Goal: Task Accomplishment & Management: Manage account settings

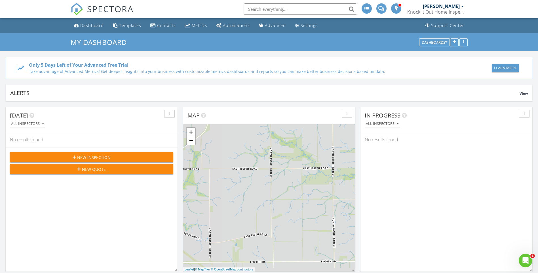
click at [452, 9] on div "Knock It Out Home Inspections of [US_STATE]" at bounding box center [435, 12] width 57 height 6
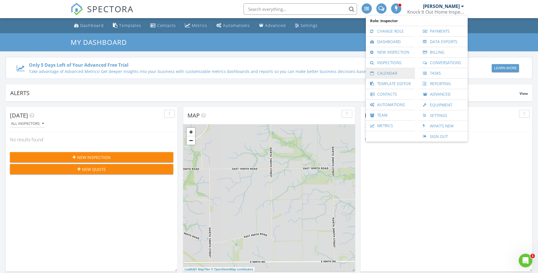
click at [392, 77] on link "Calendar" at bounding box center [390, 73] width 43 height 10
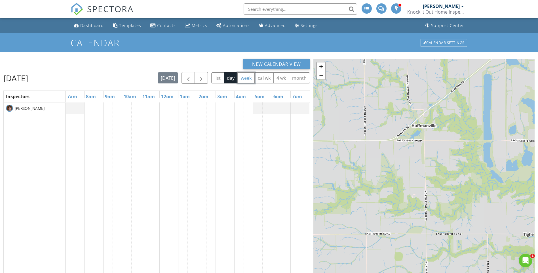
click at [251, 81] on button "week" at bounding box center [245, 77] width 17 height 11
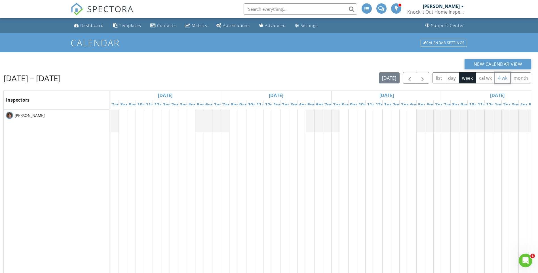
click at [504, 76] on button "4 wk" at bounding box center [502, 77] width 16 height 11
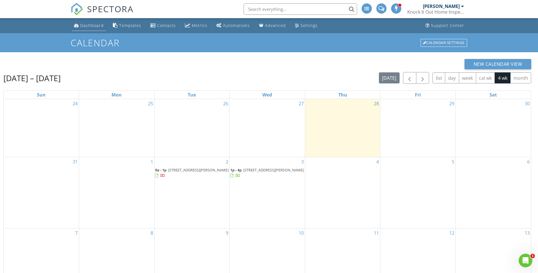
click at [97, 27] on div "Dashboard" at bounding box center [92, 25] width 24 height 5
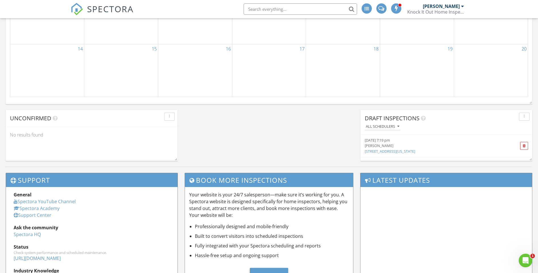
scroll to position [454, 0]
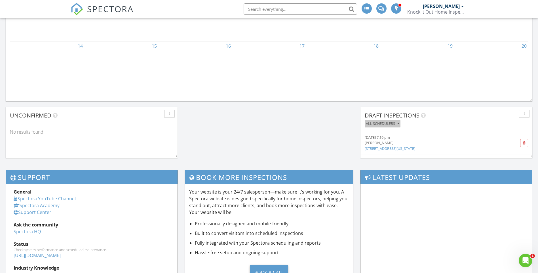
click at [386, 125] on div "All schedulers" at bounding box center [382, 124] width 33 height 4
click at [385, 125] on div "All schedulers" at bounding box center [382, 124] width 33 height 4
click at [381, 140] on div "[DATE] 7:19 pm" at bounding box center [433, 137] width 136 height 5
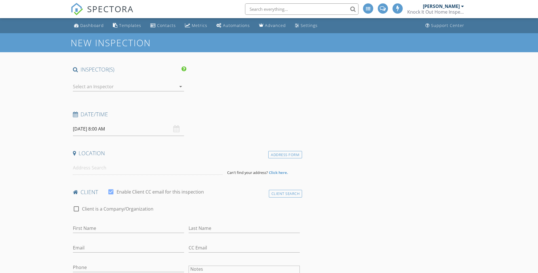
type input "Darrell Youngblood"
type input "Darrell.Youngblood@gmail.com"
checkbox input "false"
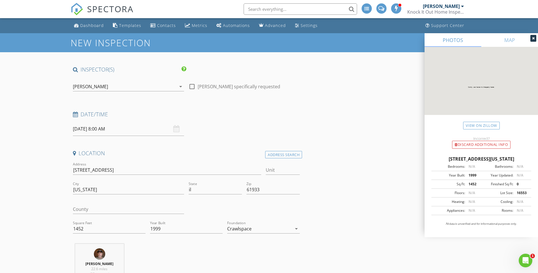
click at [440, 10] on div "Knock It Out Home Inspections of [US_STATE]" at bounding box center [435, 12] width 57 height 6
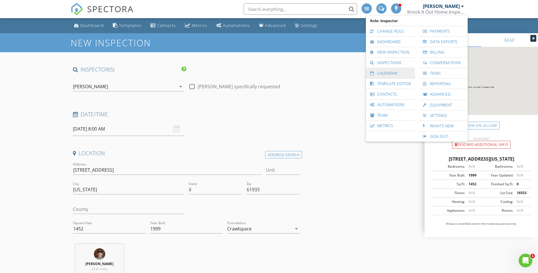
click at [388, 73] on link "Calendar" at bounding box center [390, 73] width 43 height 10
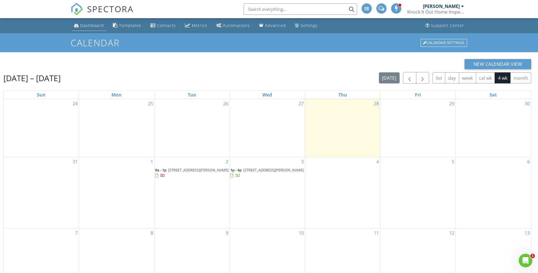
click at [101, 25] on div "Dashboard" at bounding box center [92, 25] width 24 height 5
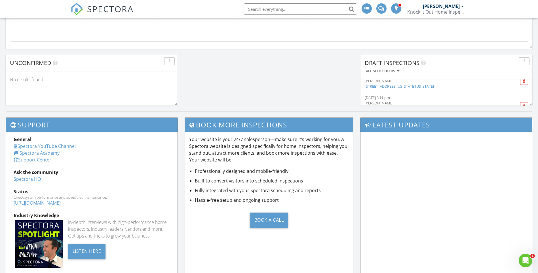
scroll to position [41, 0]
click at [380, 96] on div "[PERSON_NAME]" at bounding box center [433, 94] width 136 height 5
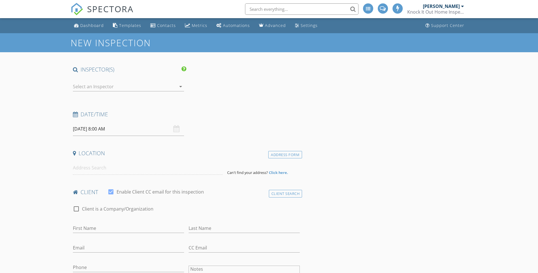
checkbox input "false"
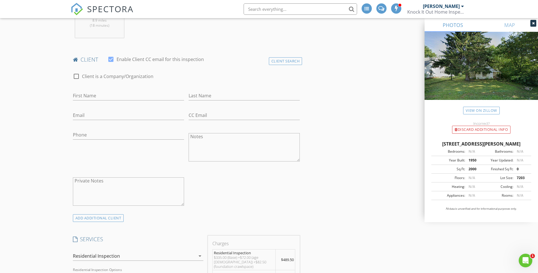
scroll to position [312, 0]
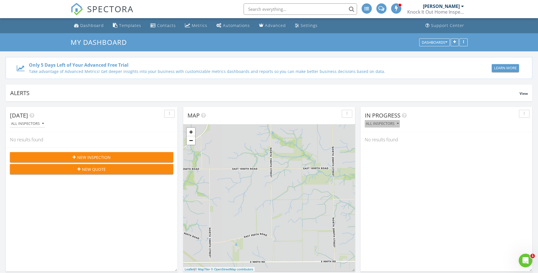
click at [397, 123] on icon "button" at bounding box center [398, 124] width 2 height 4
click at [153, 8] on div "SPECTORA [PERSON_NAME] Knock It Out Home Inspections of [US_STATE] Role: Inspec…" at bounding box center [269, 9] width 397 height 18
click at [463, 7] on div at bounding box center [462, 6] width 3 height 5
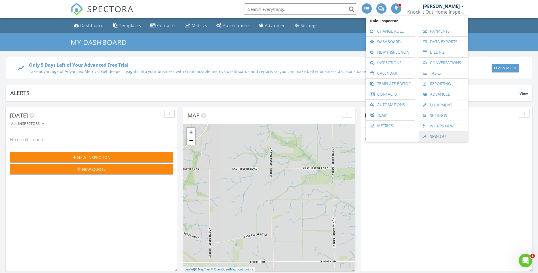
click at [445, 139] on link "Sign Out" at bounding box center [442, 136] width 43 height 10
